Goal: Task Accomplishment & Management: Manage account settings

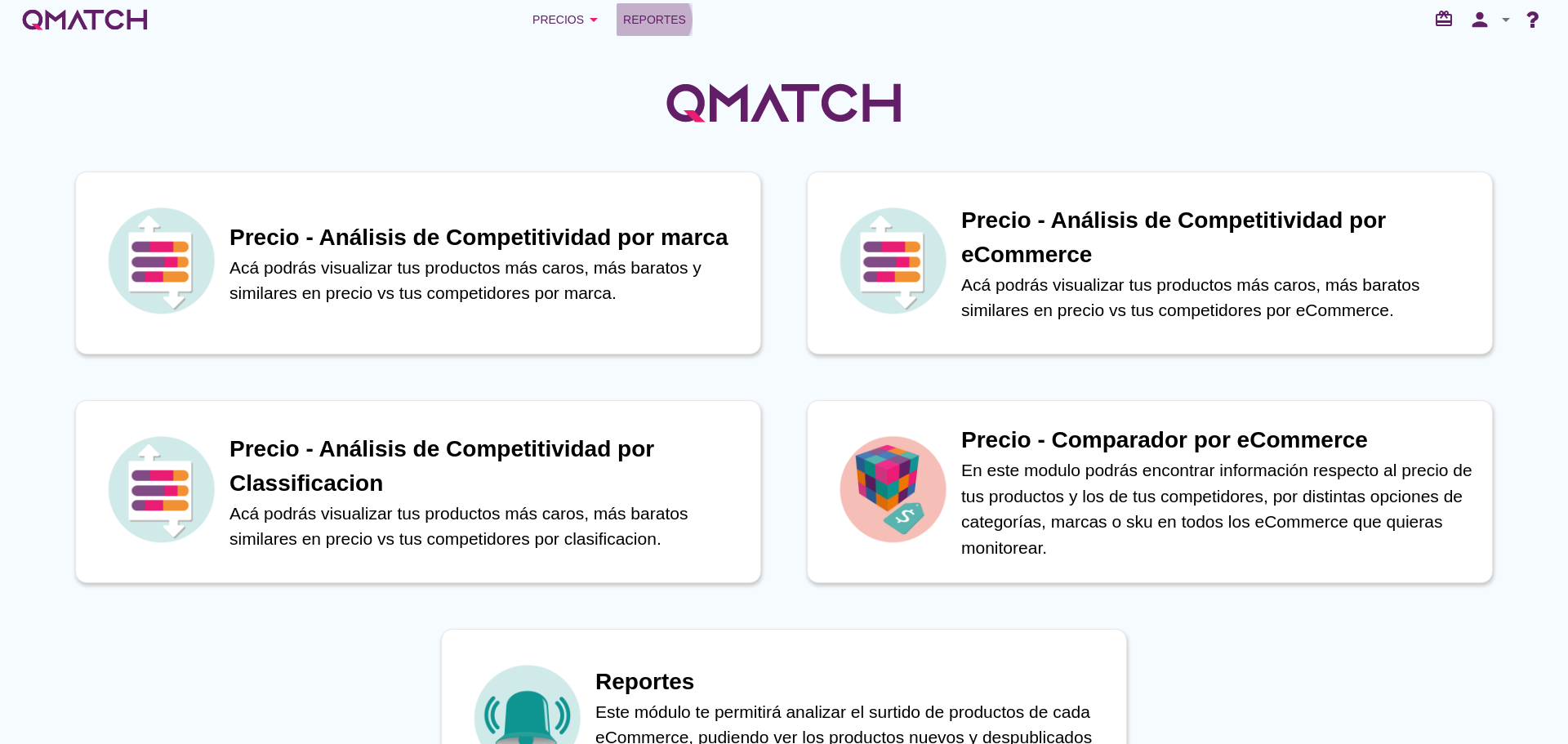
click at [679, 19] on div "Reportes" at bounding box center [654, 19] width 63 height 20
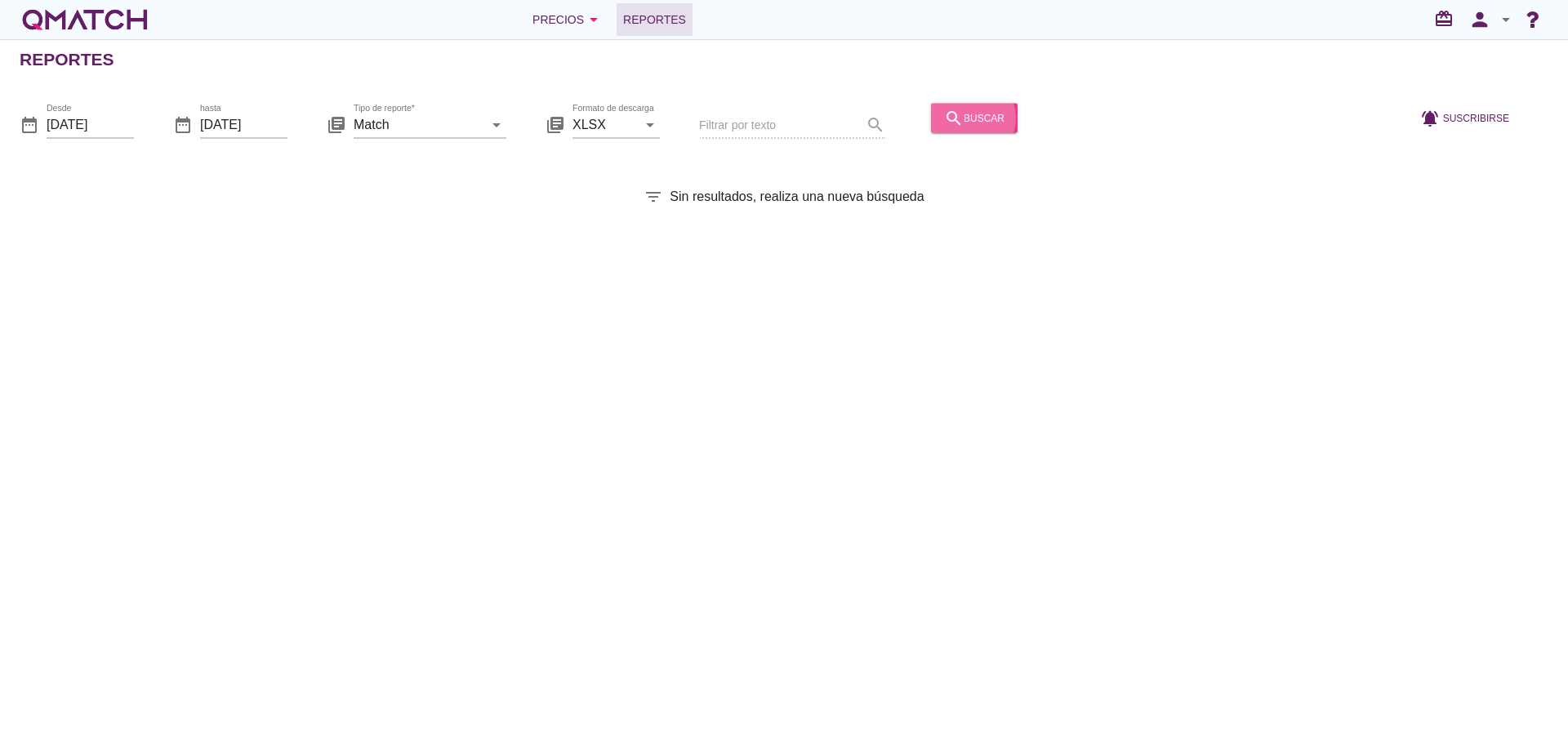
click at [956, 113] on div "search buscar" at bounding box center [974, 118] width 61 height 20
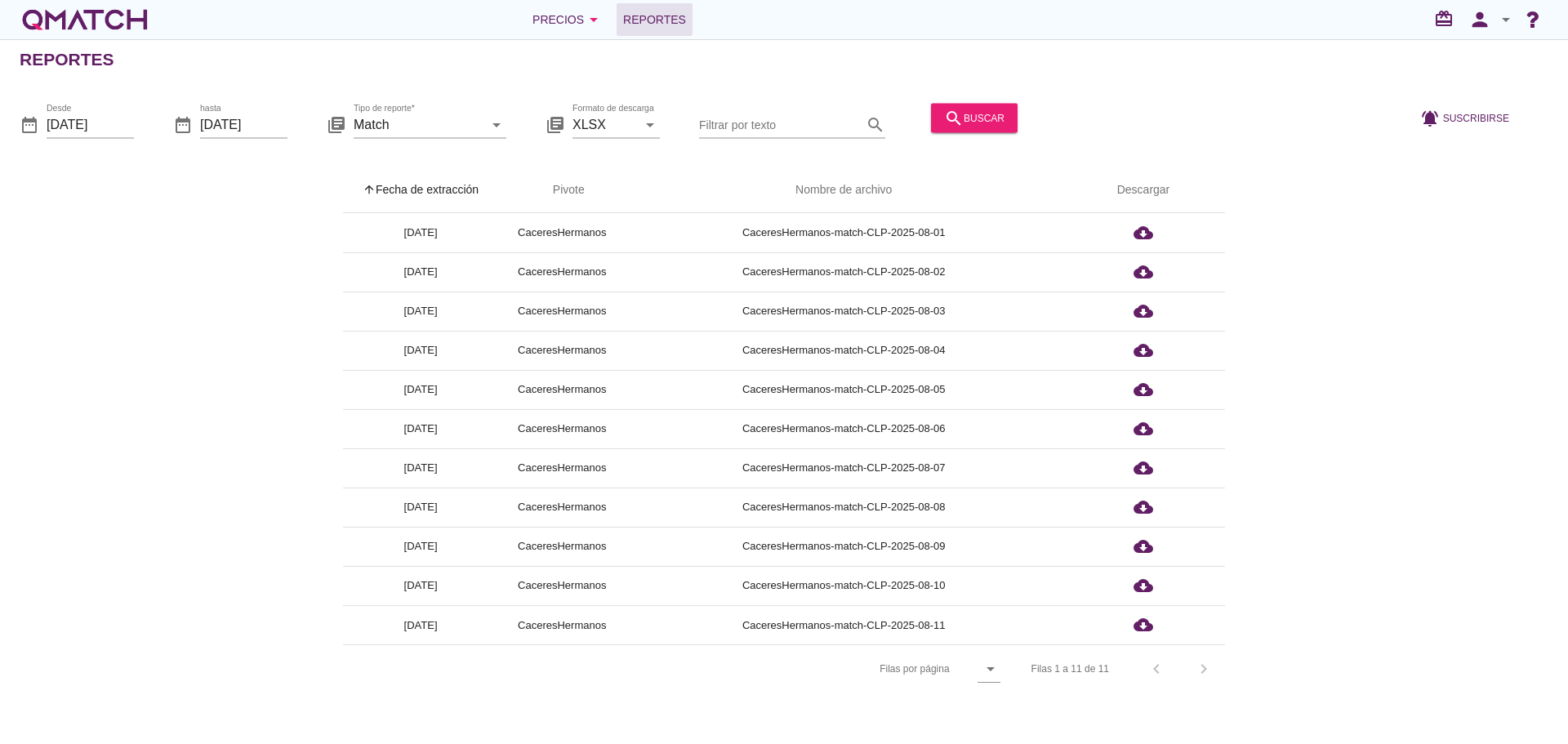
click at [447, 175] on th "arrow_upward Fecha de extracción" at bounding box center [421, 190] width 156 height 46
click at [1474, 29] on icon "person" at bounding box center [1480, 19] width 33 height 22
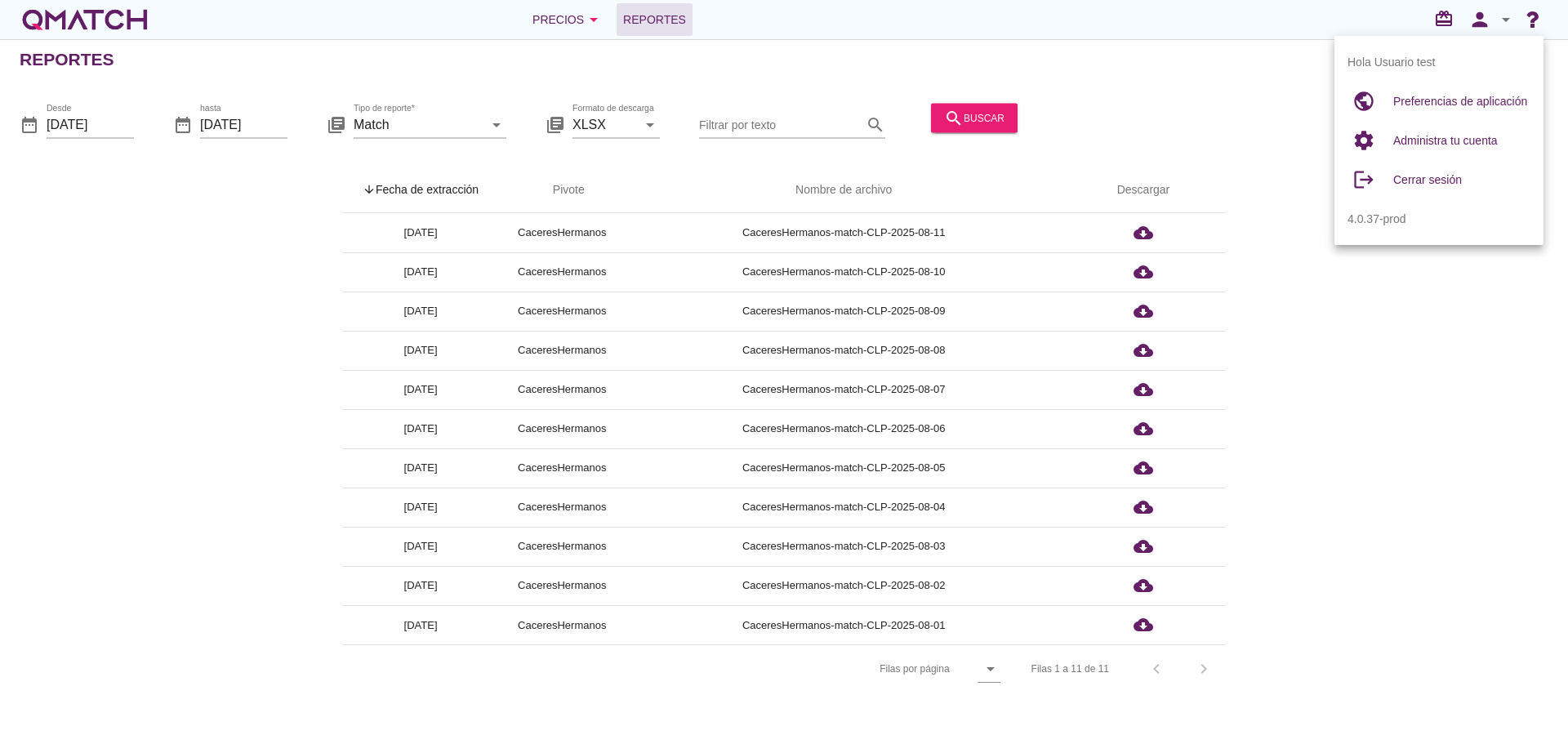
click at [1251, 93] on div "date_range Desde [DATE] date_range hasta [DATE] library_books Tipo de reporte* …" at bounding box center [784, 118] width 1568 height 68
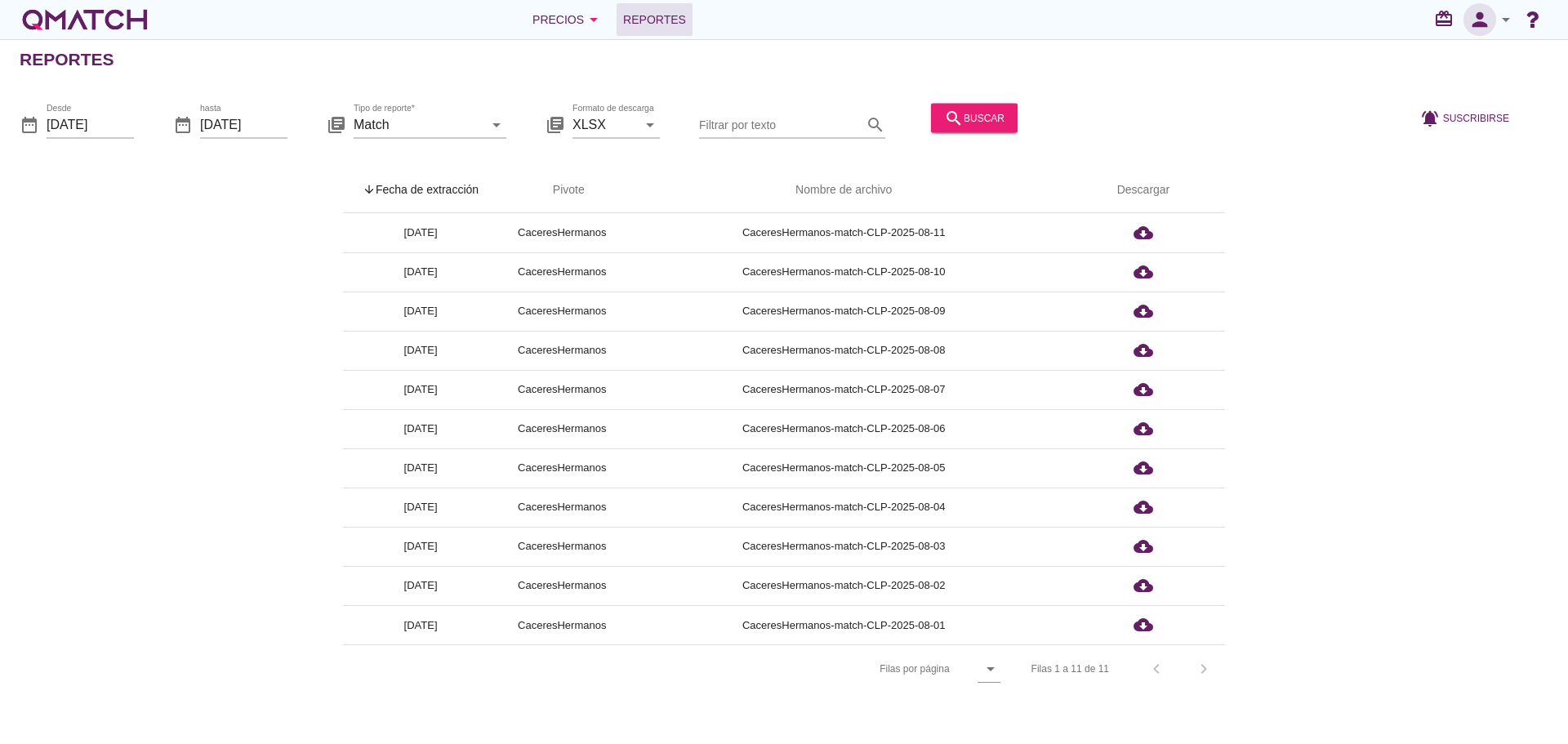
click at [1479, 27] on icon "person" at bounding box center [1480, 19] width 33 height 22
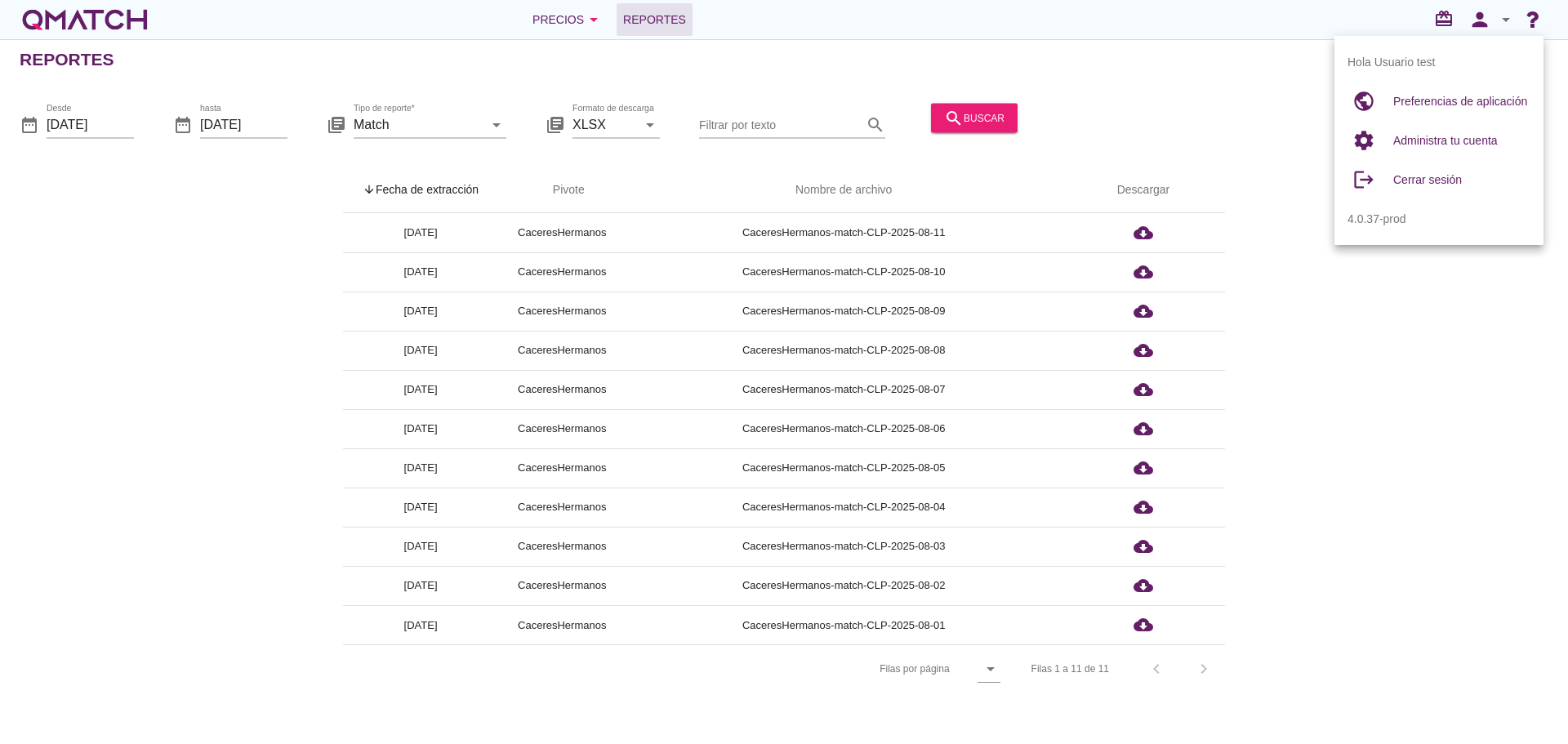
click at [1221, 136] on div at bounding box center [1213, 125] width 377 height 55
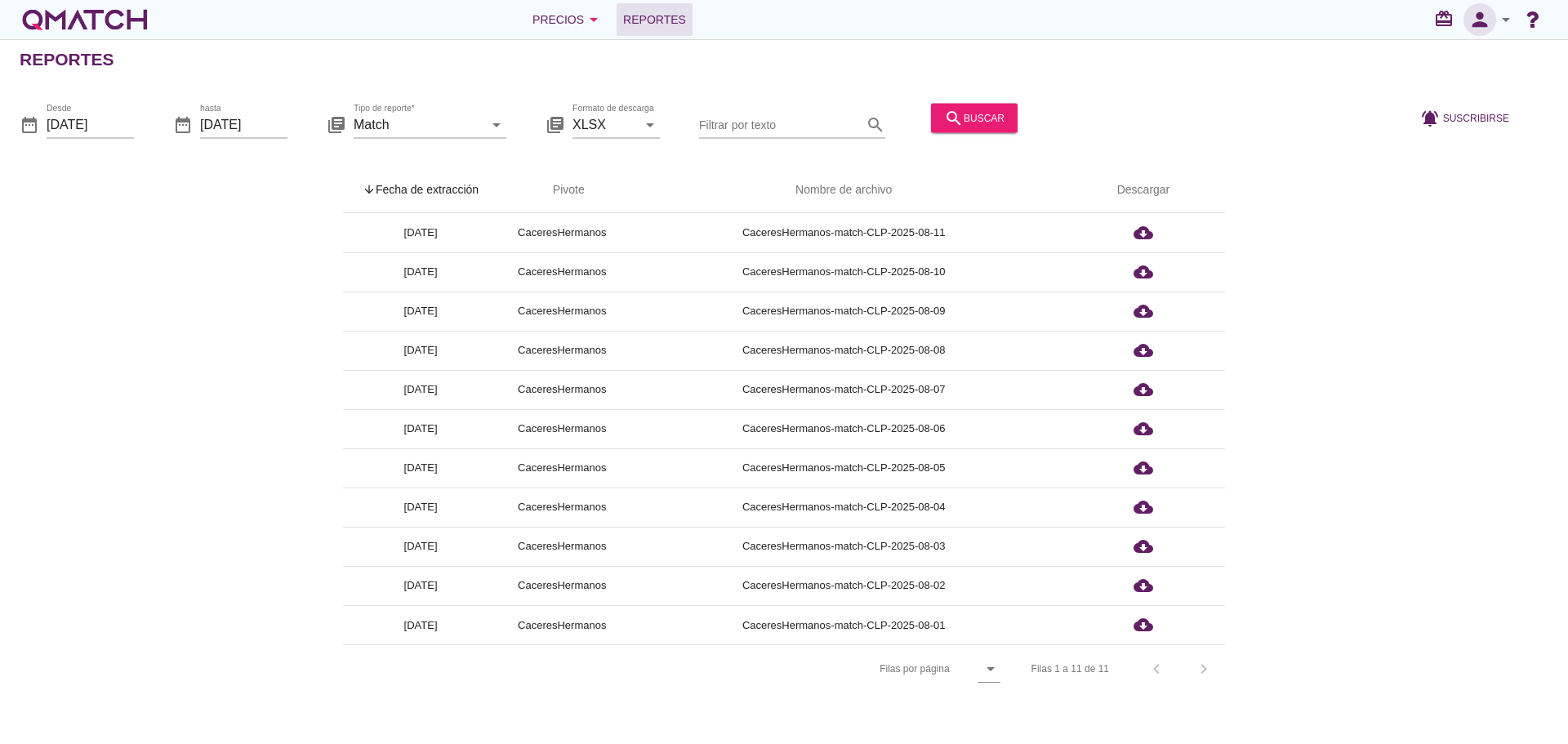
click at [1485, 22] on icon "person" at bounding box center [1480, 19] width 33 height 22
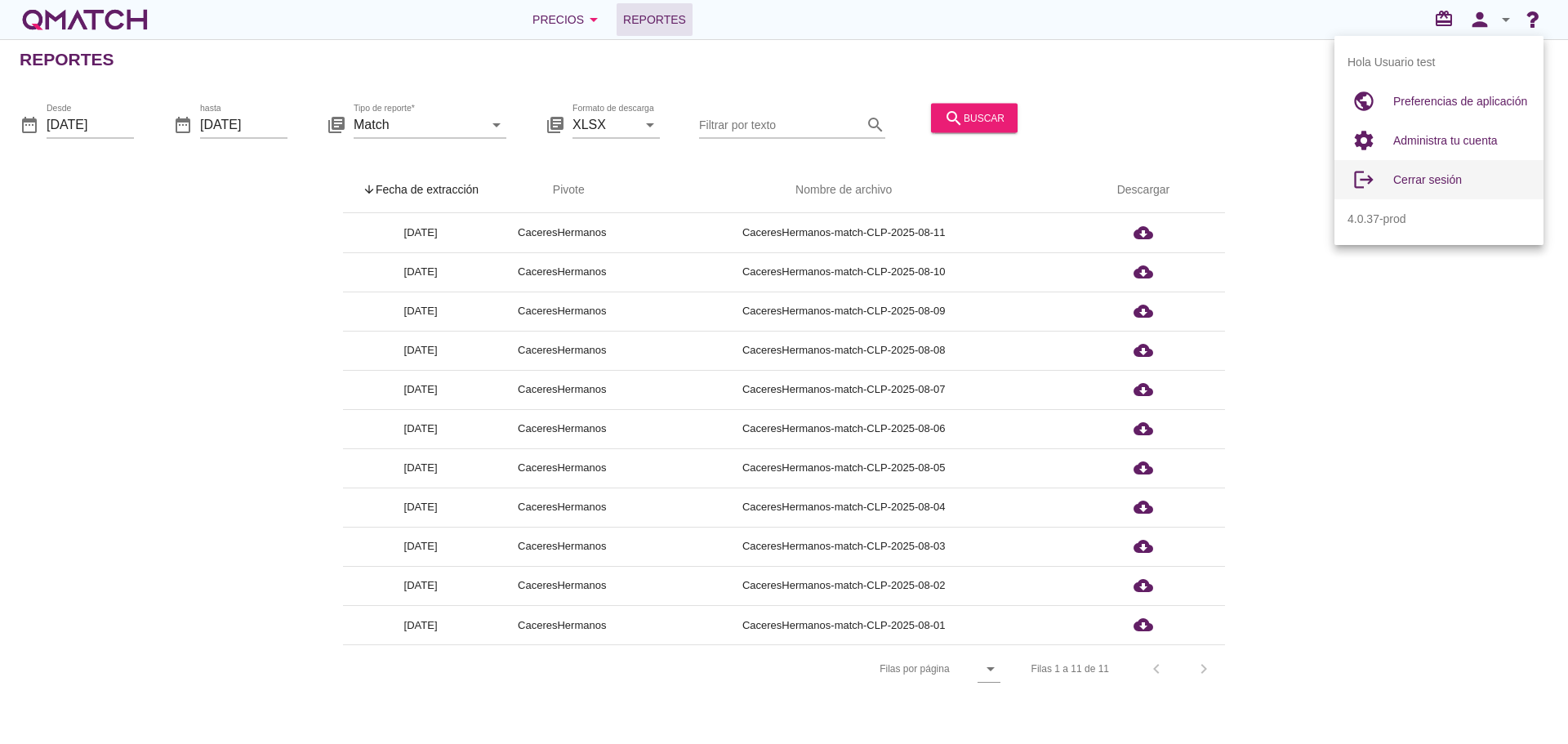
click at [1406, 194] on div "Cerrar sesión" at bounding box center [1462, 179] width 137 height 39
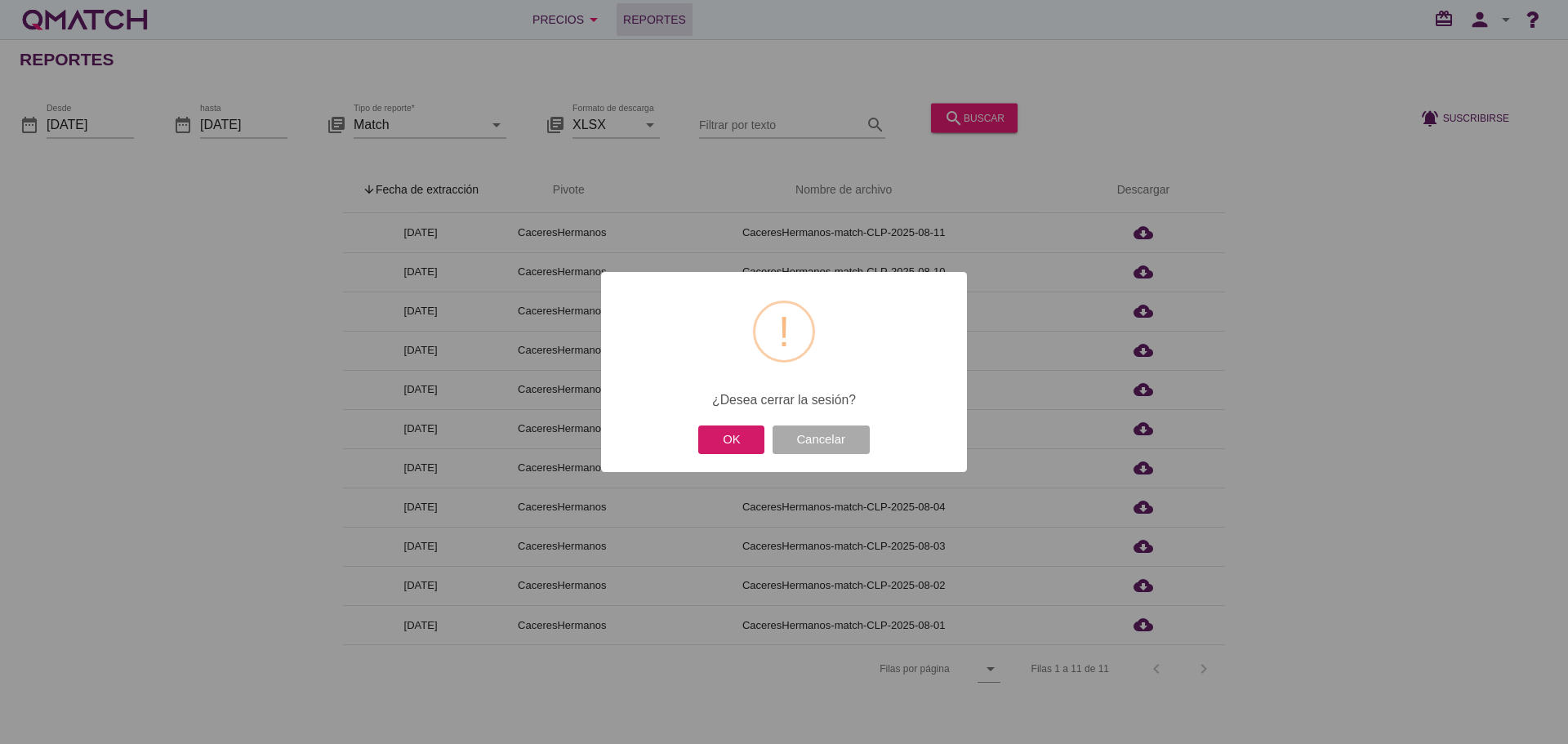
click at [730, 448] on button "OK" at bounding box center [731, 439] width 67 height 29
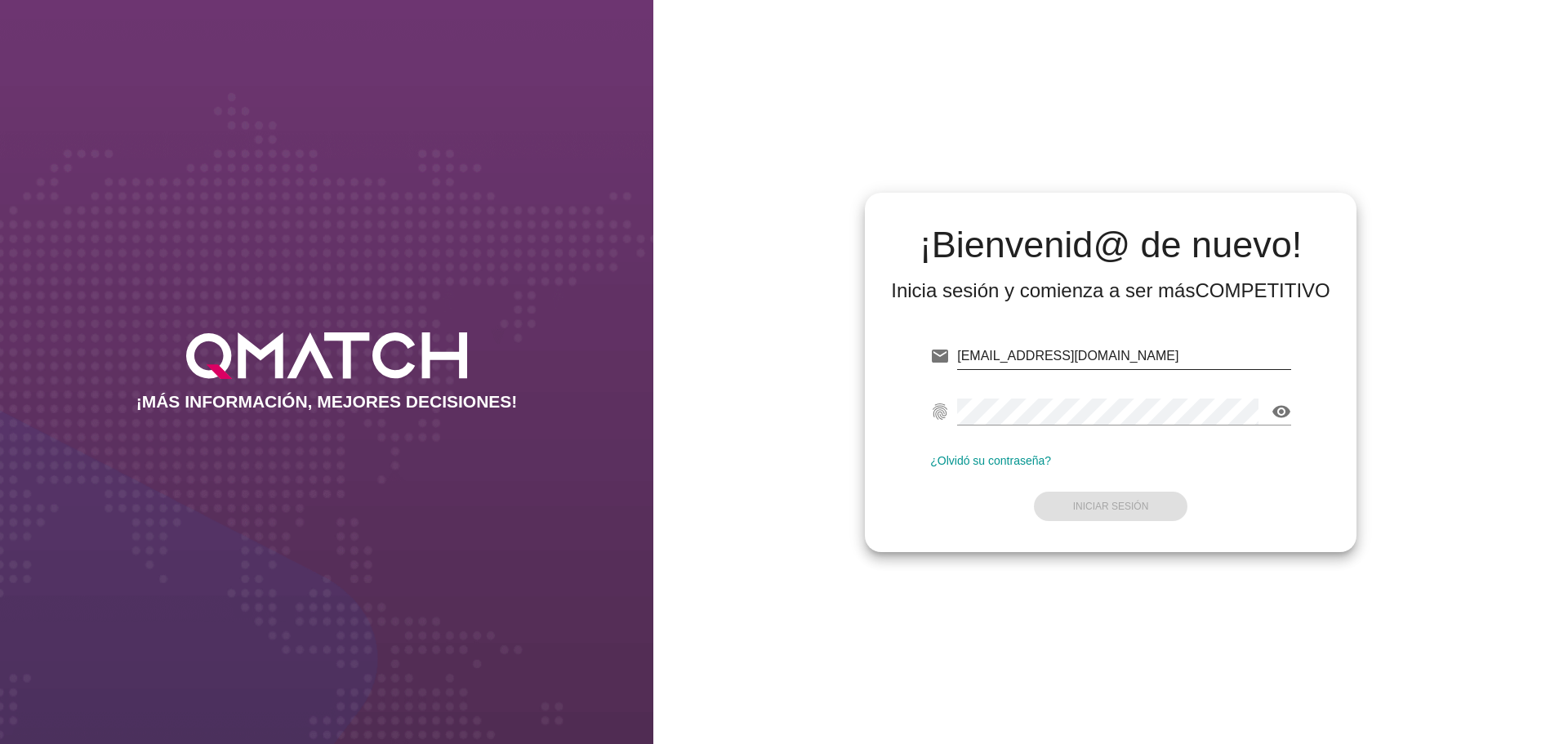
click at [1145, 353] on input "[EMAIL_ADDRESS][DOMAIN_NAME]" at bounding box center [1124, 356] width 334 height 26
type input "[EMAIL_ADDRESS][DOMAIN_NAME]"
click at [1118, 504] on strong "Iniciar Sesión" at bounding box center [1111, 506] width 76 height 11
